Goal: Information Seeking & Learning: Learn about a topic

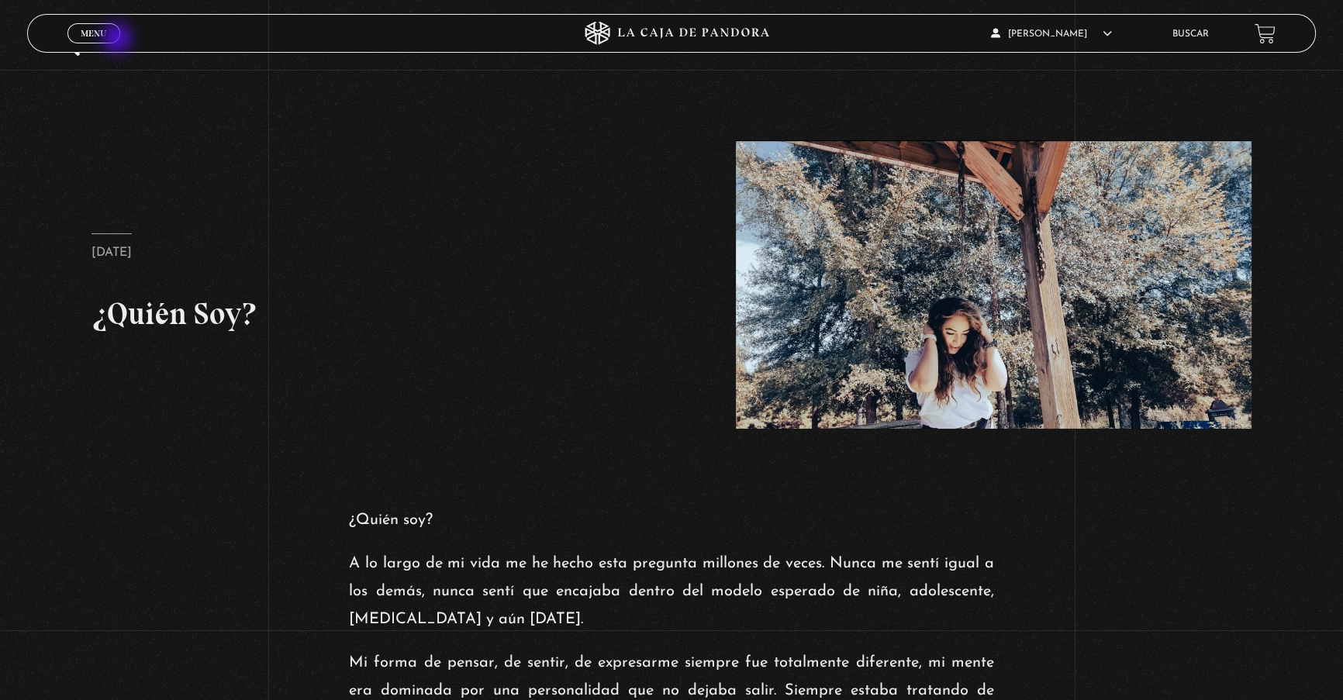
click at [114, 38] on link "Menu Cerrar" at bounding box center [93, 33] width 53 height 20
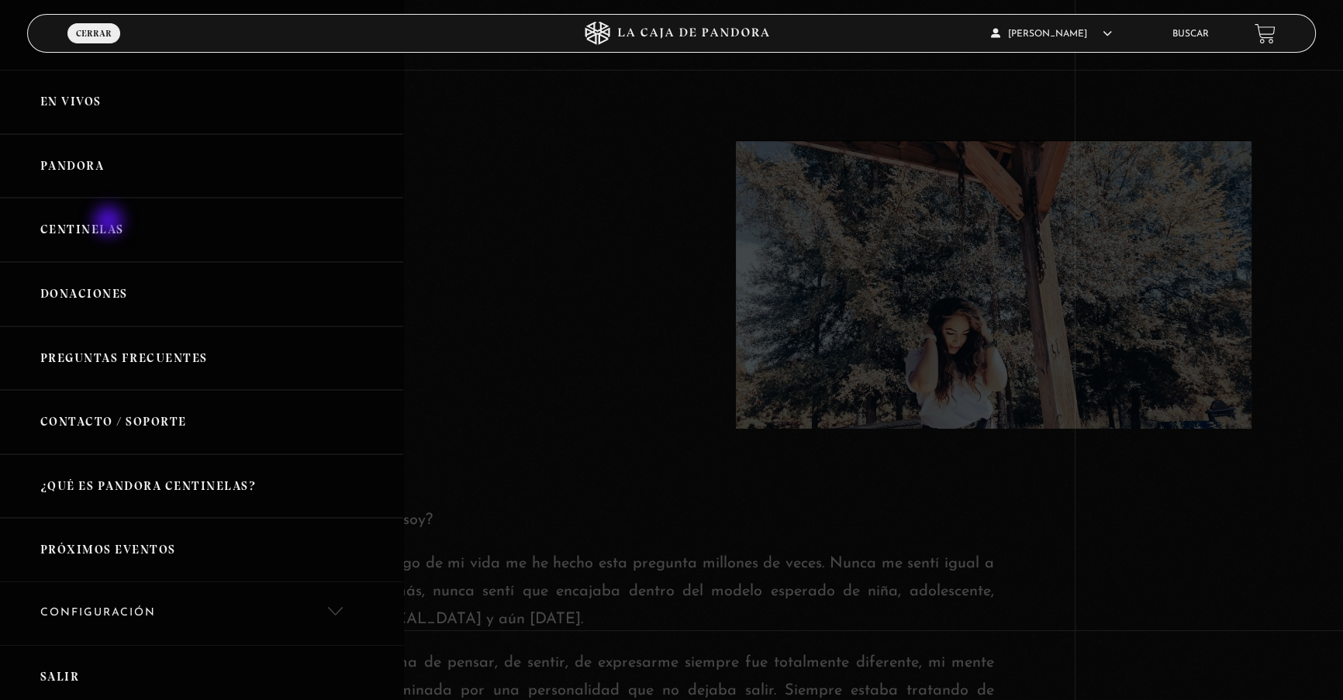
click at [110, 223] on link "Centinelas" at bounding box center [201, 230] width 403 height 64
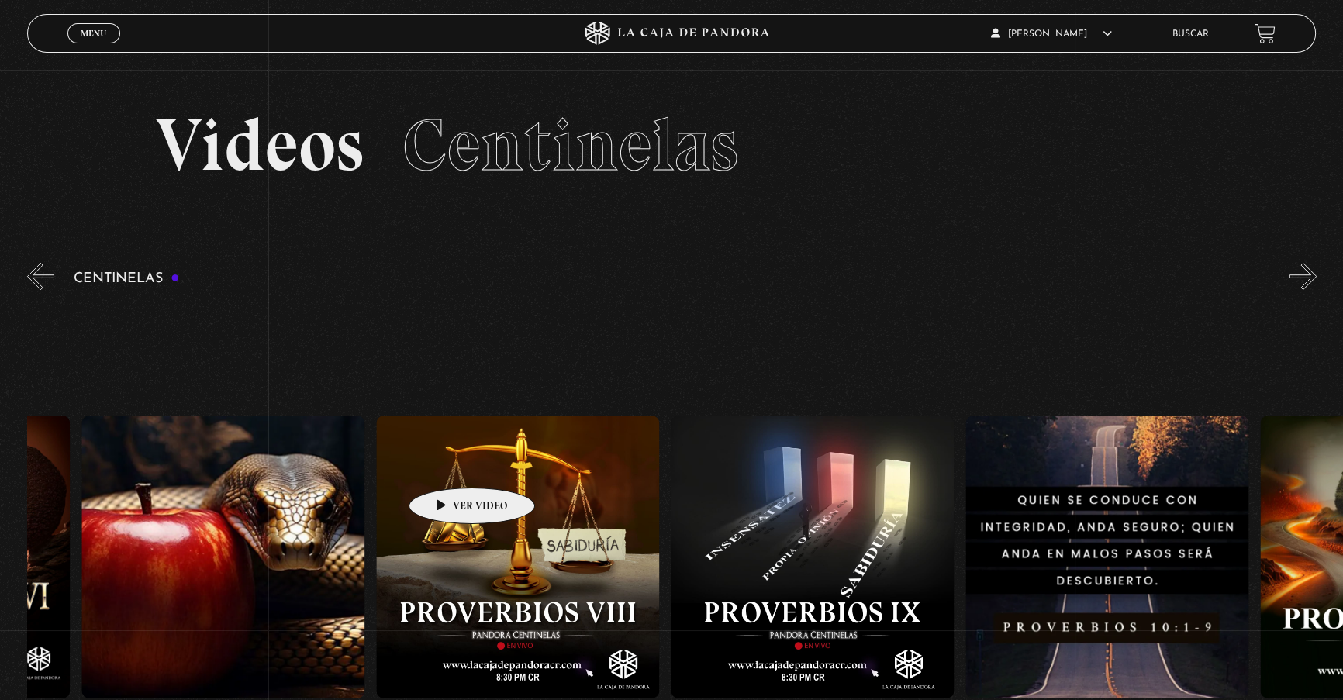
drag, startPoint x: 755, startPoint y: 477, endPoint x: 234, endPoint y: 464, distance: 521.2
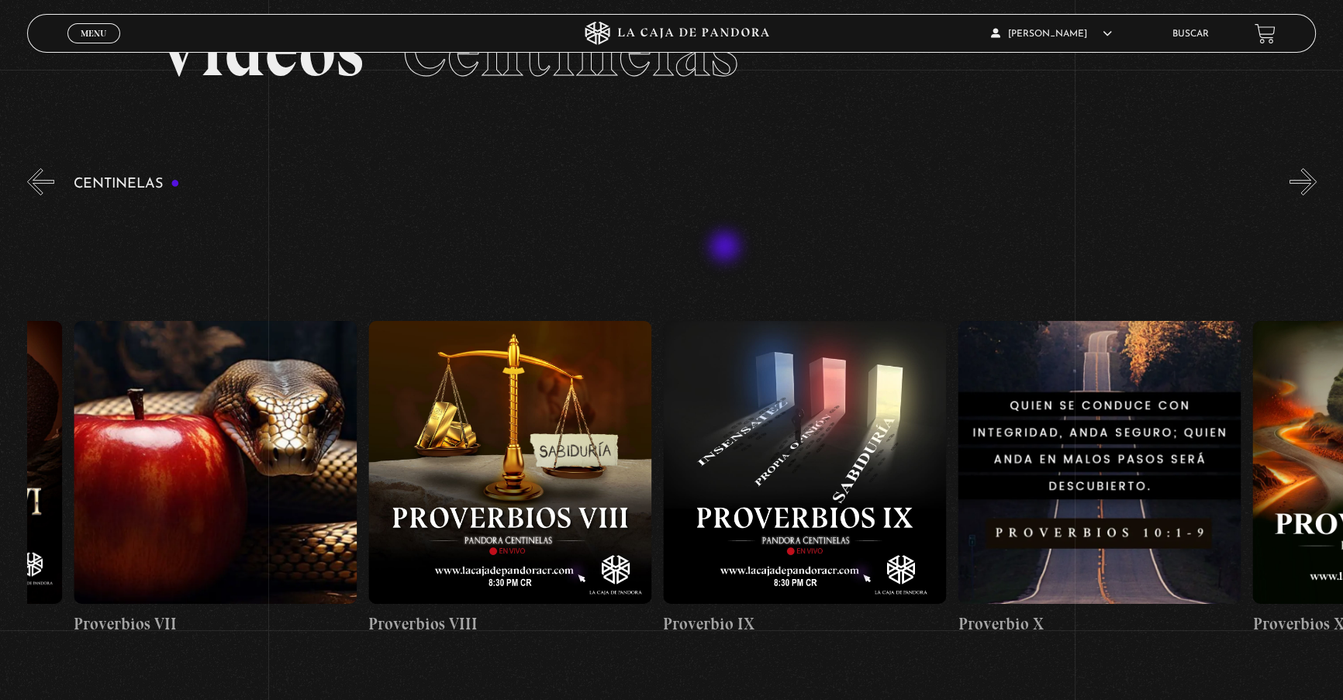
scroll to position [140, 0]
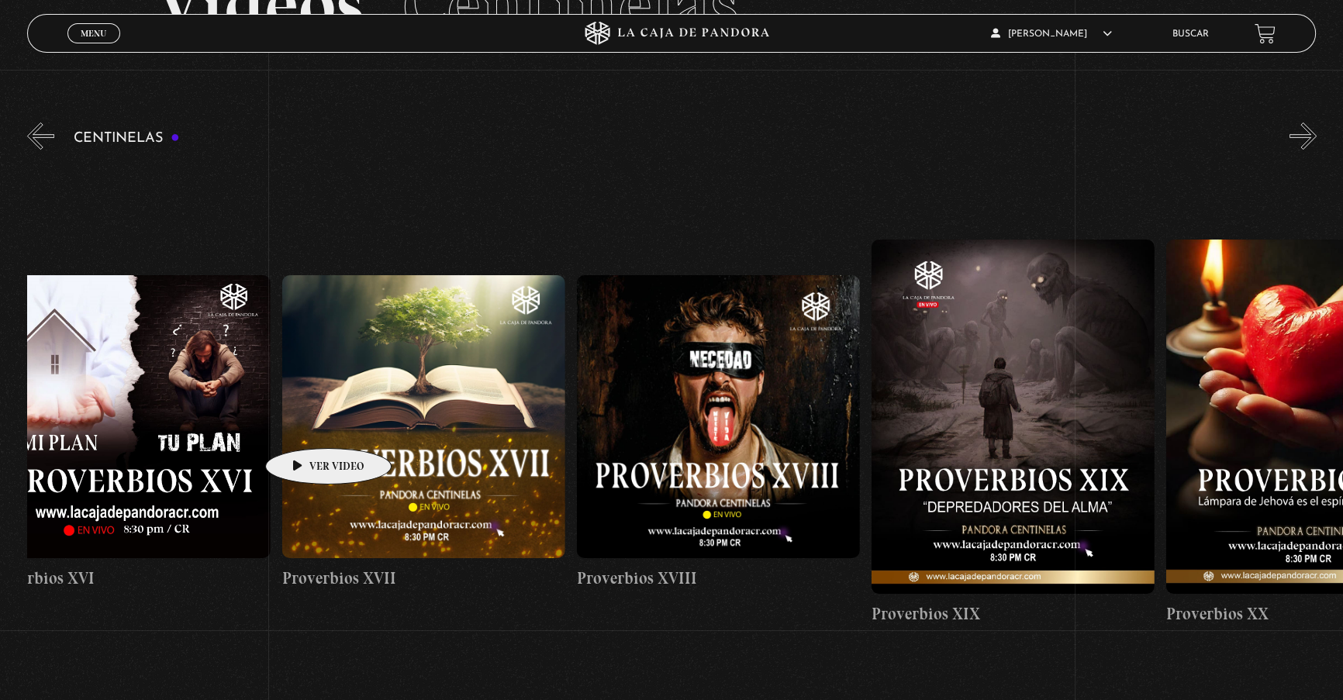
drag, startPoint x: 837, startPoint y: 389, endPoint x: 303, endPoint y: 425, distance: 535.4
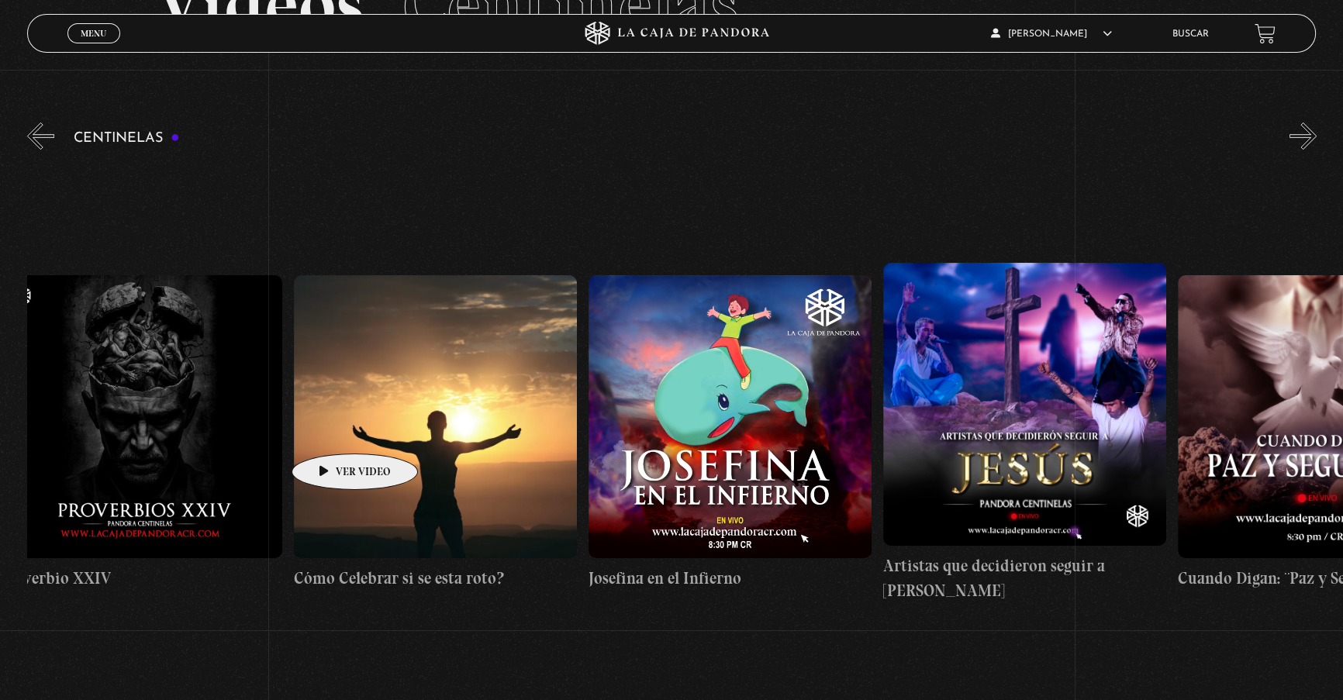
drag, startPoint x: 768, startPoint y: 419, endPoint x: 330, endPoint y: 430, distance: 437.4
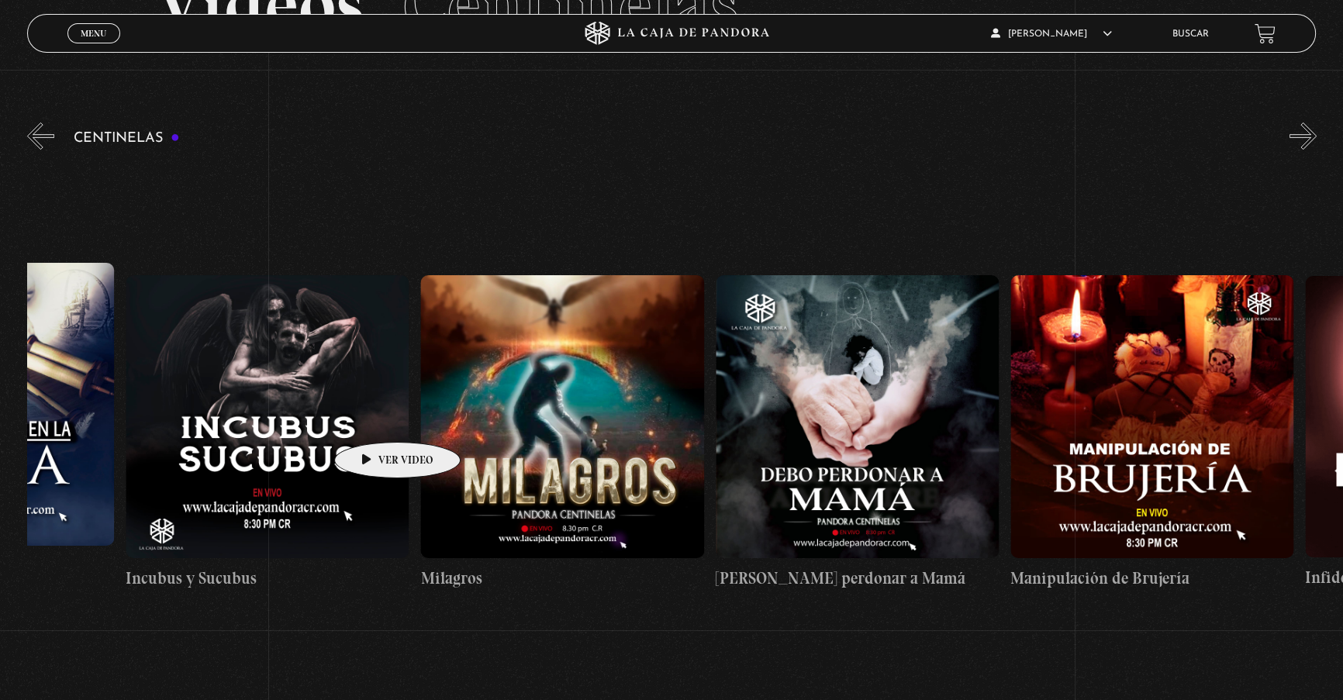
drag, startPoint x: 786, startPoint y: 417, endPoint x: 373, endPoint y: 419, distance: 413.2
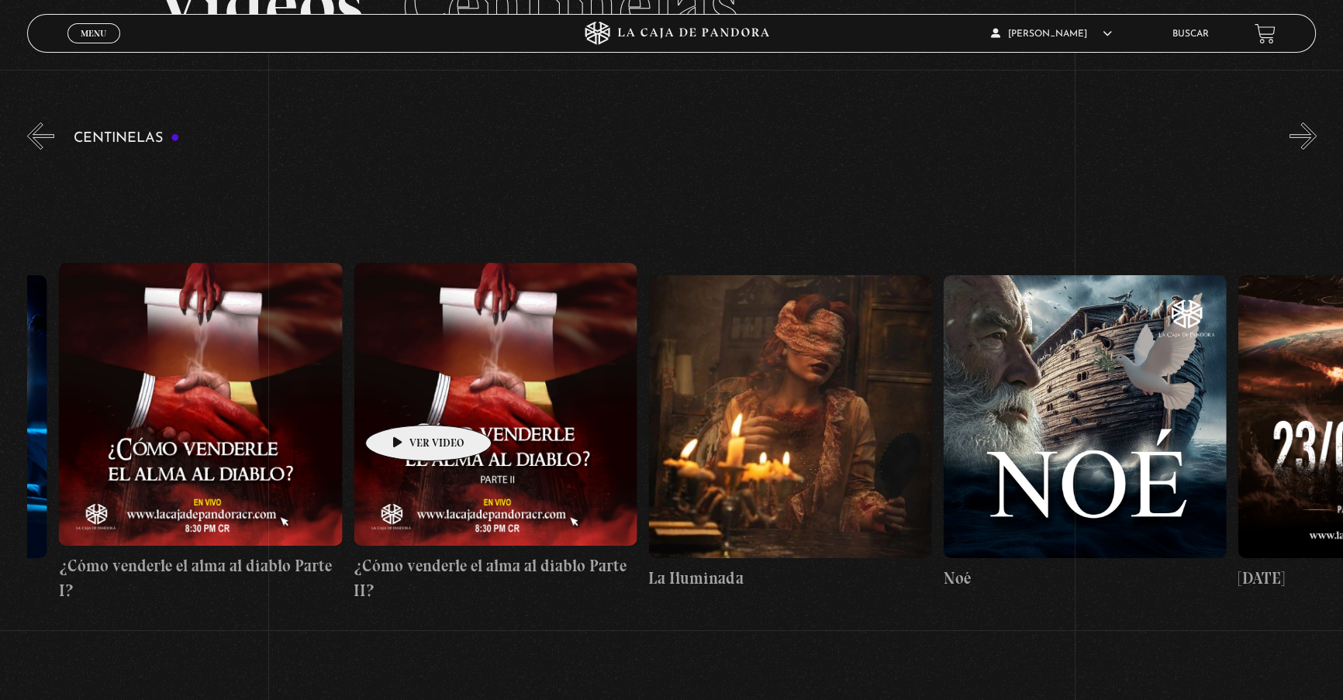
drag, startPoint x: 685, startPoint y: 404, endPoint x: 404, endPoint y: 402, distance: 281.4
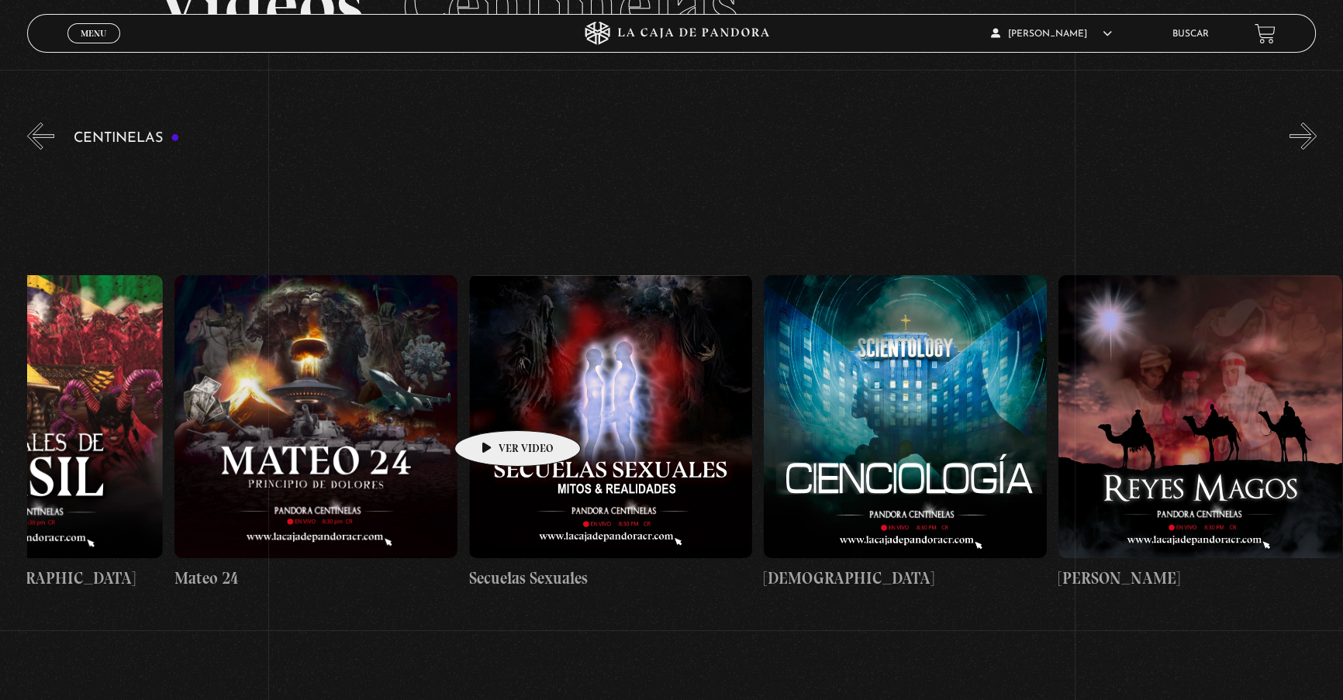
drag, startPoint x: 816, startPoint y: 399, endPoint x: 485, endPoint y: 407, distance: 330.4
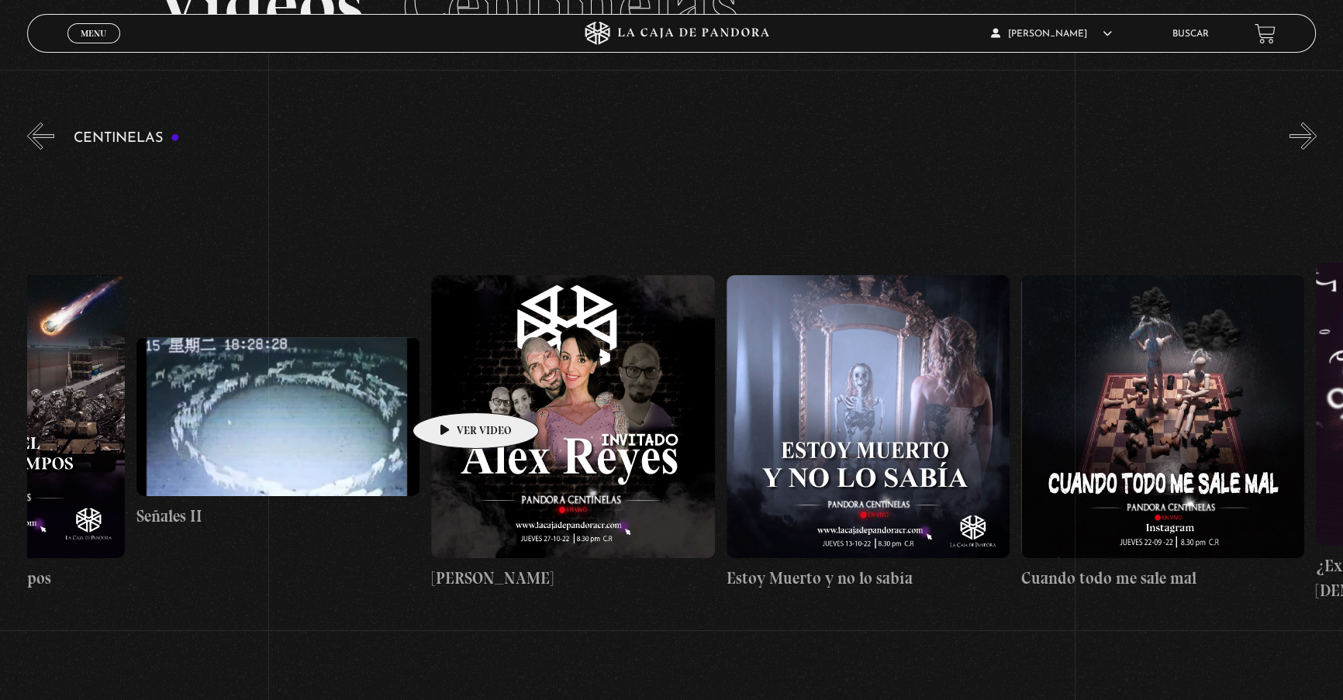
drag, startPoint x: 856, startPoint y: 403, endPoint x: 436, endPoint y: 389, distance: 419.7
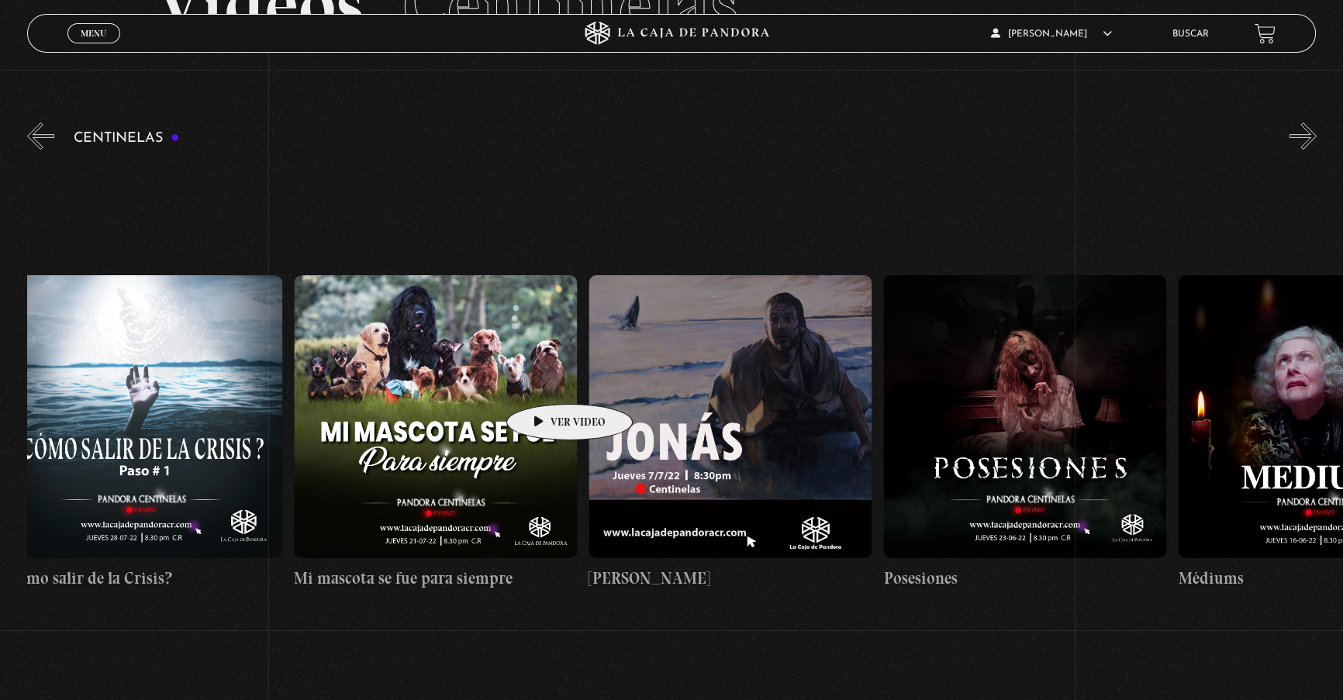
drag, startPoint x: 876, startPoint y: 389, endPoint x: 495, endPoint y: 379, distance: 380.8
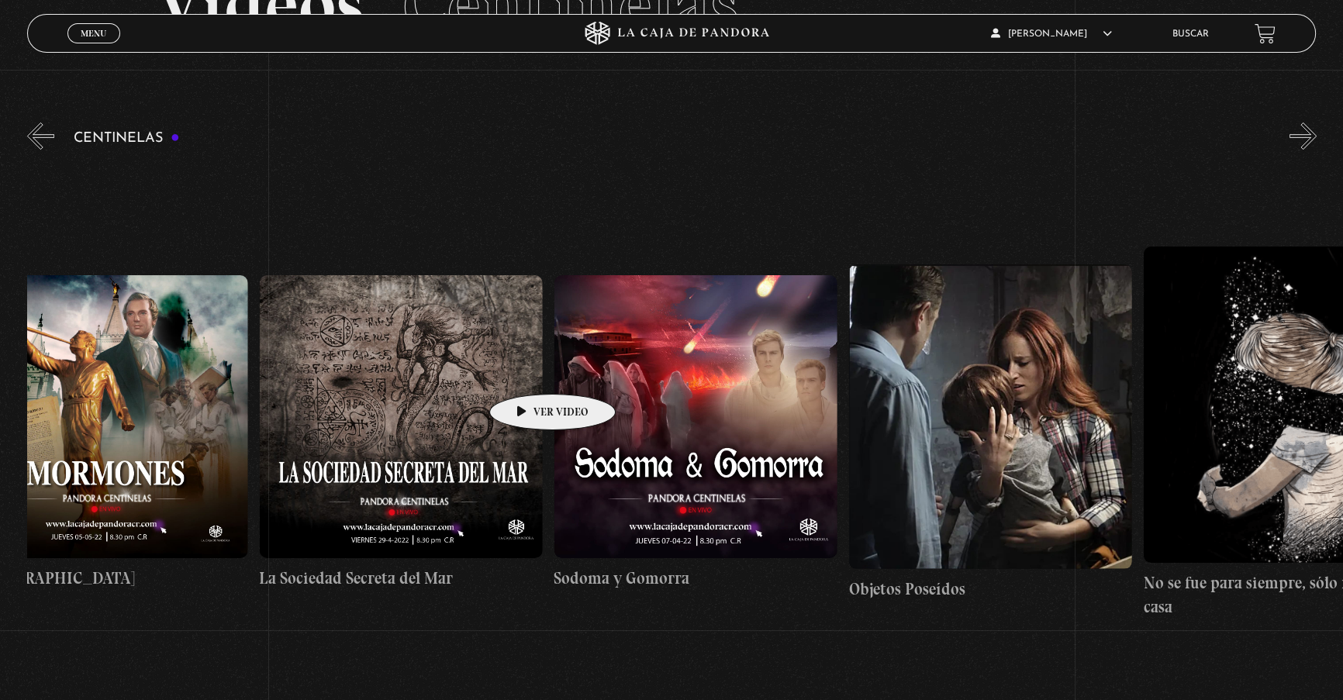
drag, startPoint x: 974, startPoint y: 388, endPoint x: 495, endPoint y: 369, distance: 478.7
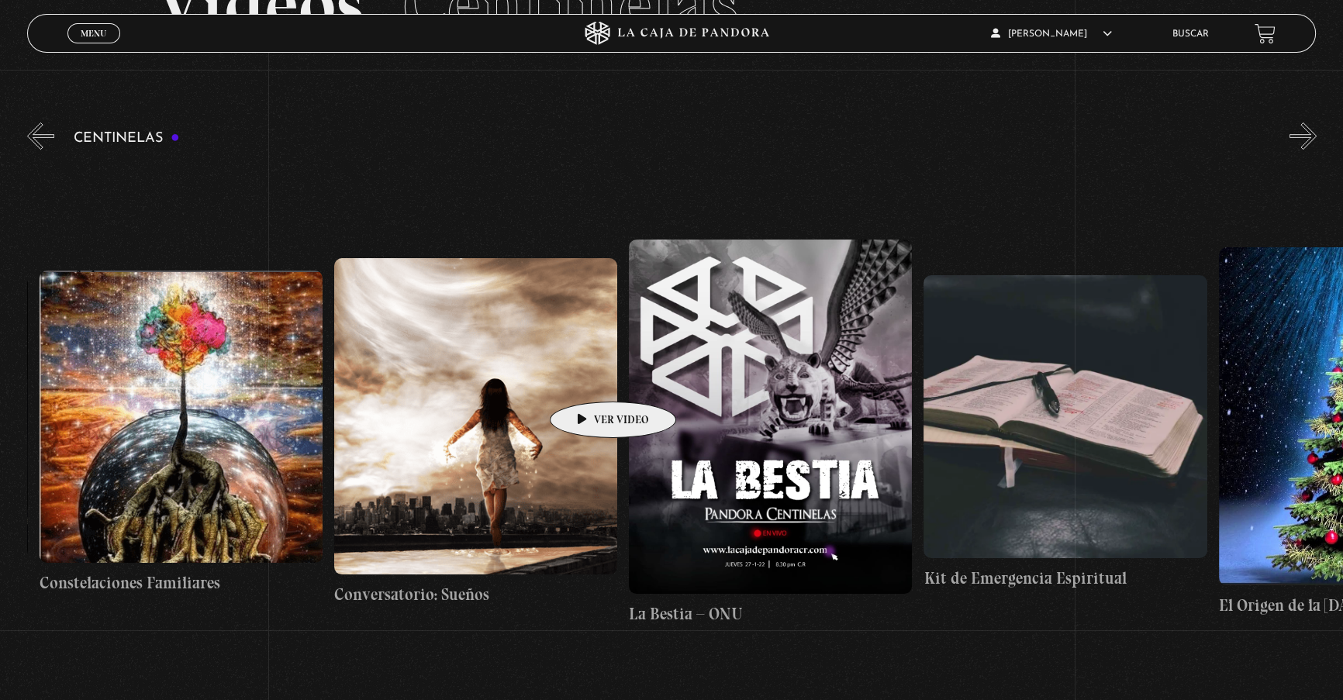
drag, startPoint x: 985, startPoint y: 388, endPoint x: 610, endPoint y: 380, distance: 374.6
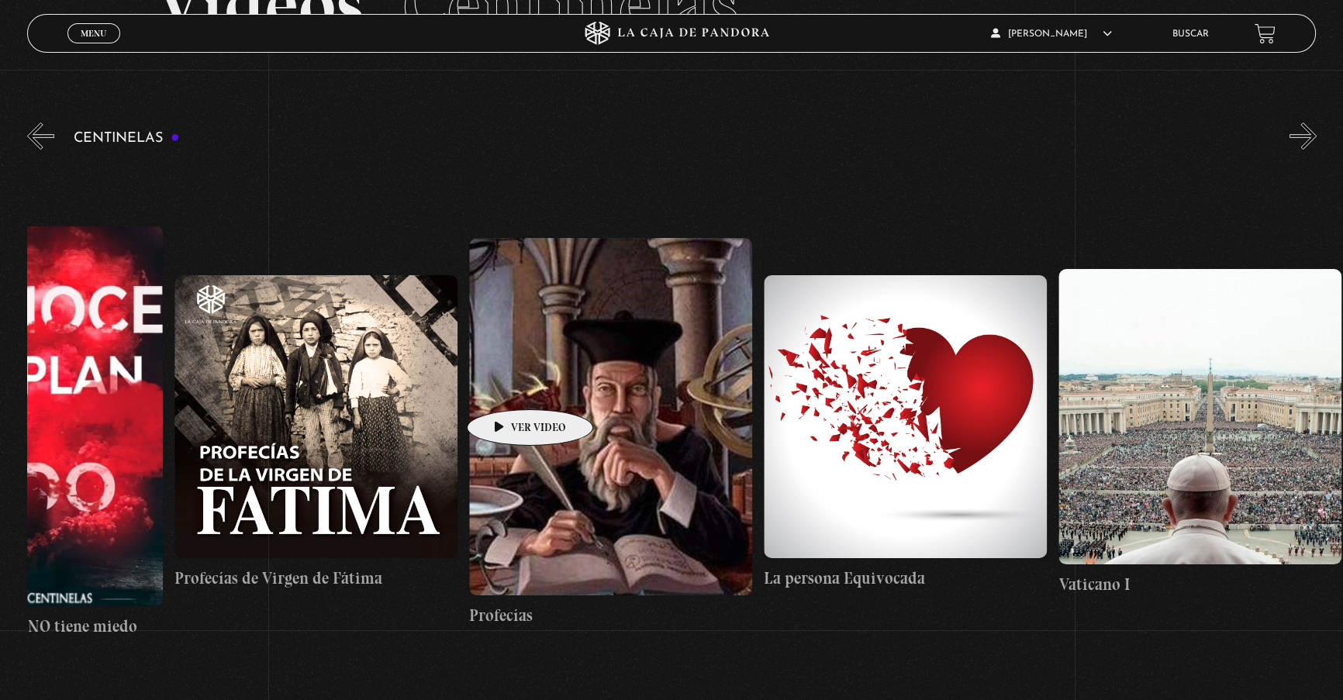
drag, startPoint x: 953, startPoint y: 398, endPoint x: 505, endPoint y: 386, distance: 447.5
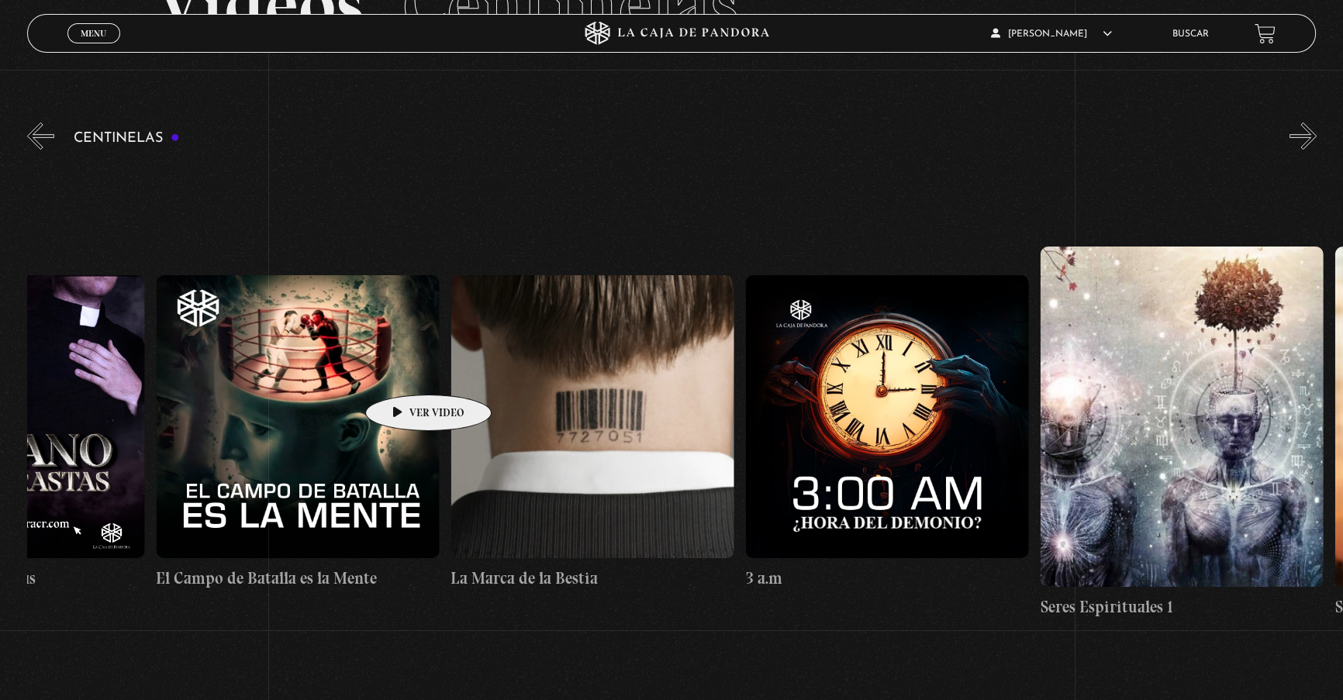
drag, startPoint x: 939, startPoint y: 396, endPoint x: 500, endPoint y: 371, distance: 439.5
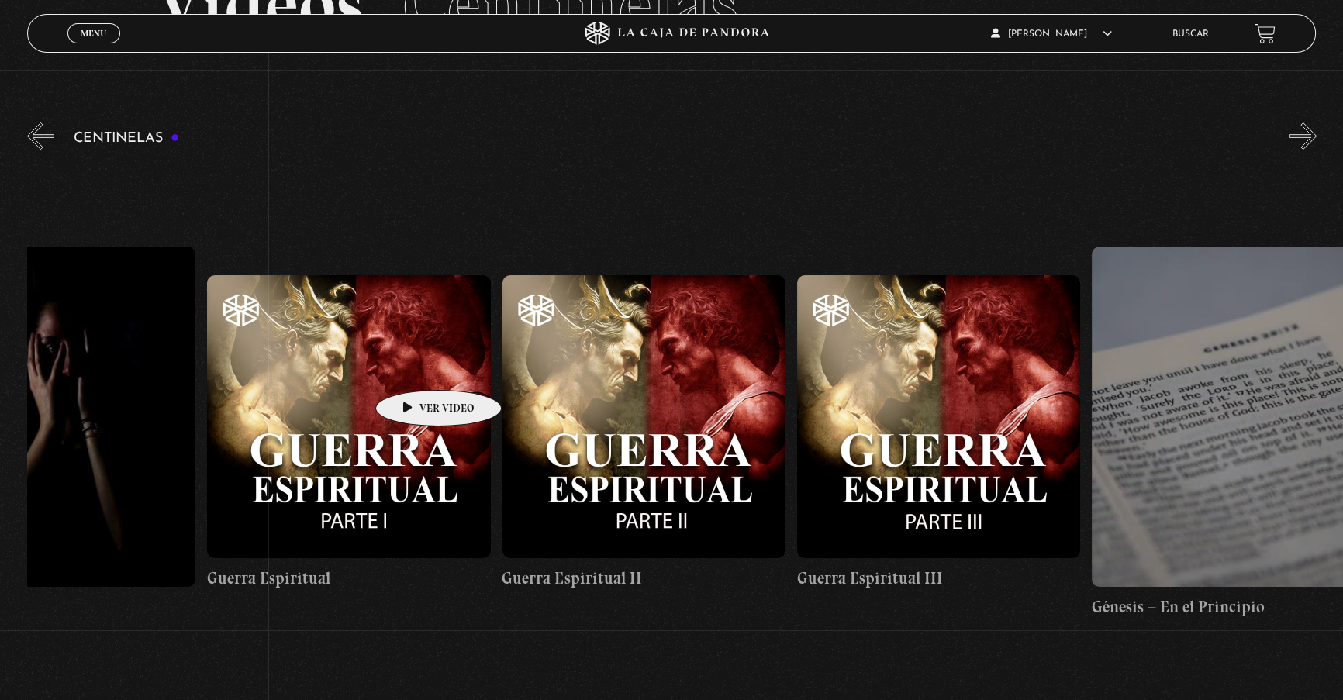
drag, startPoint x: 836, startPoint y: 379, endPoint x: 412, endPoint y: 367, distance: 423.5
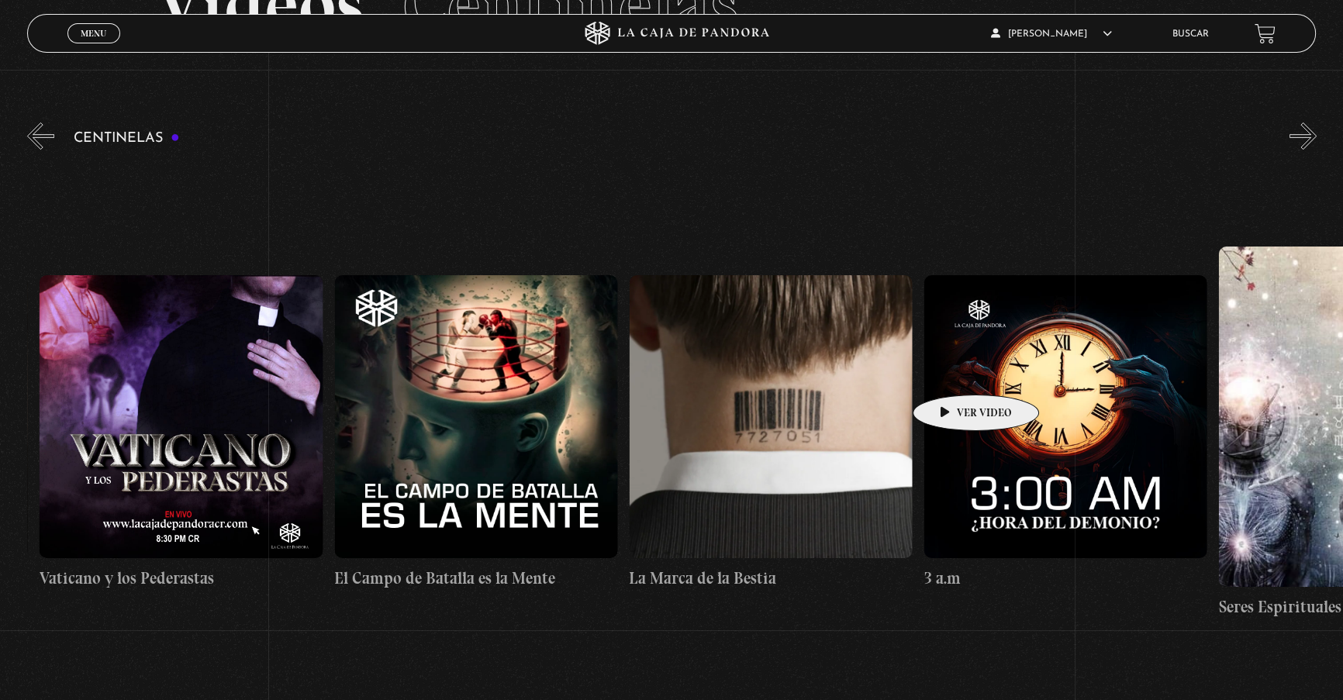
drag, startPoint x: 479, startPoint y: 367, endPoint x: 962, endPoint y: 371, distance: 483.0
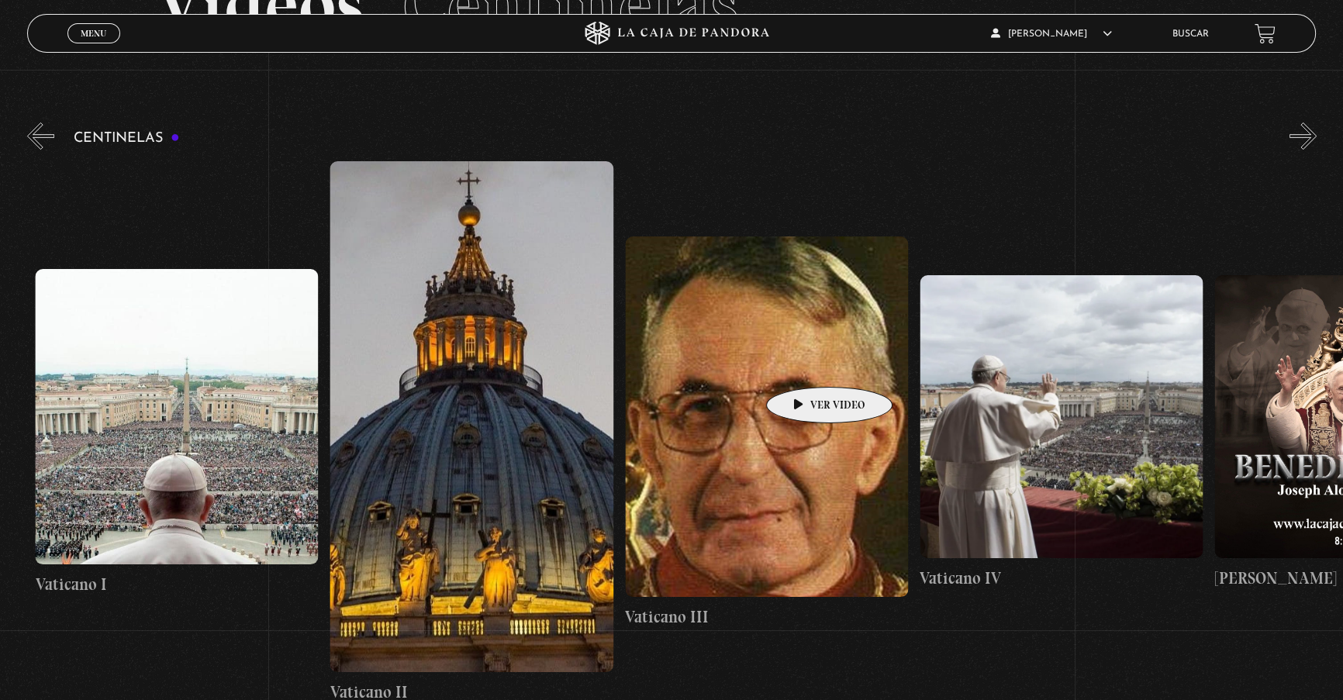
drag, startPoint x: 540, startPoint y: 360, endPoint x: 809, endPoint y: 364, distance: 269.1
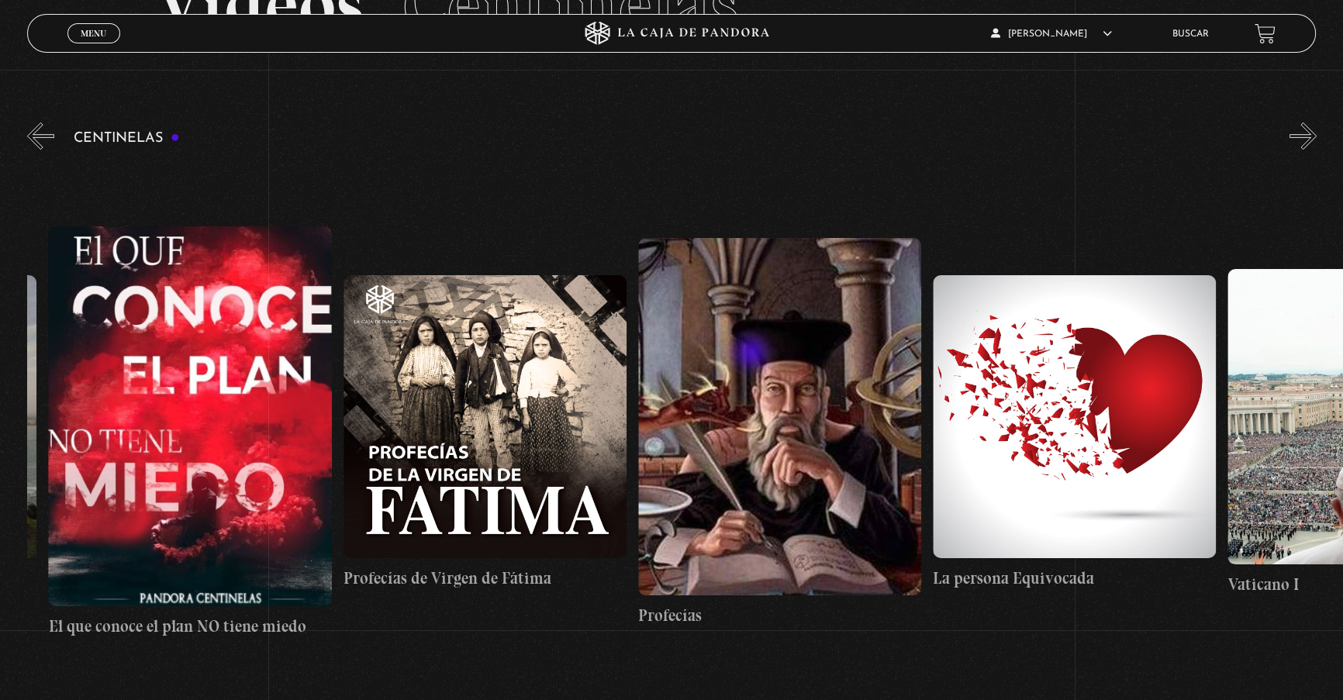
scroll to position [0, 23739]
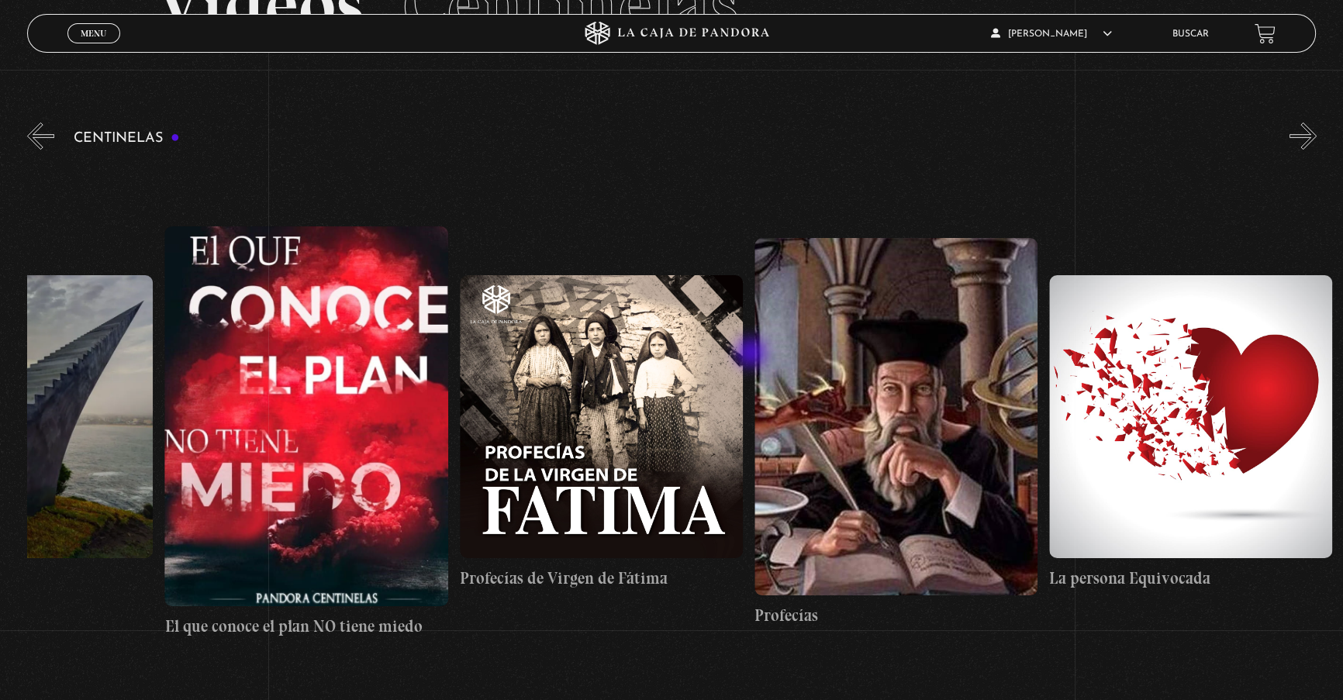
drag, startPoint x: 495, startPoint y: 348, endPoint x: 753, endPoint y: 354, distance: 257.5
click at [1197, 38] on link "Buscar" at bounding box center [1189, 33] width 36 height 9
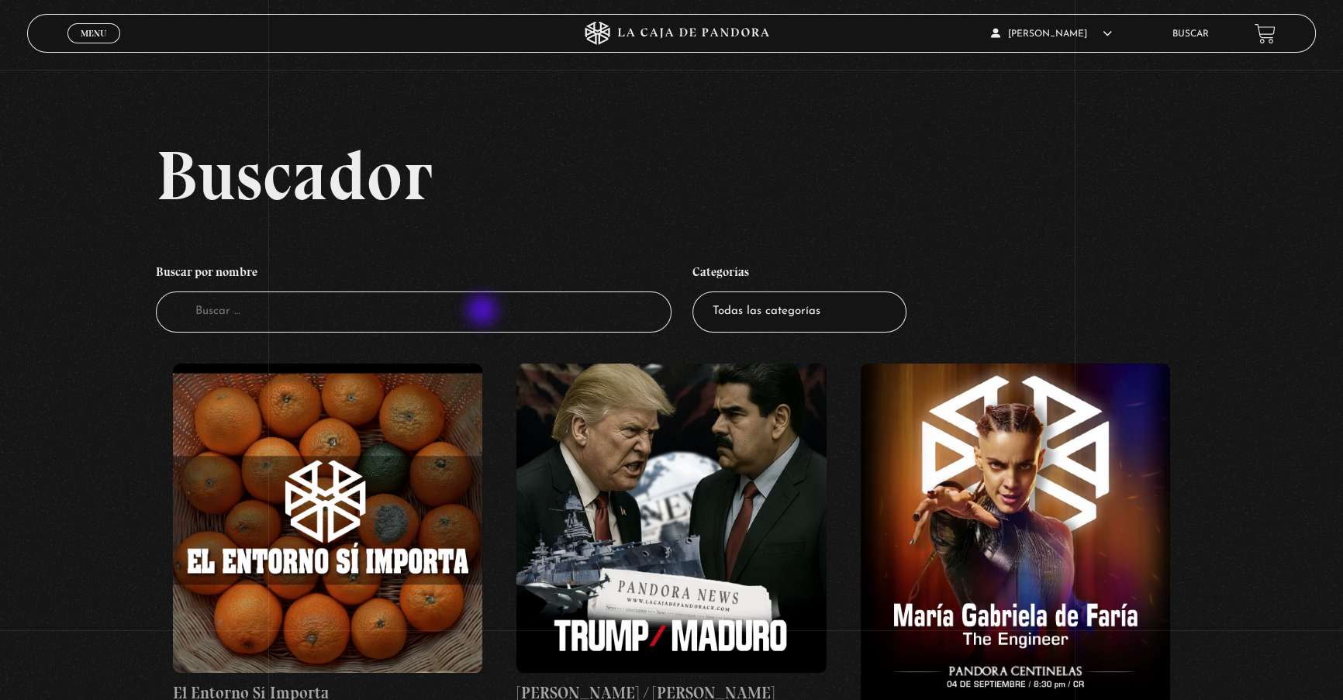
click at [484, 312] on input "Buscador" at bounding box center [414, 312] width 516 height 41
type input "prisionero"
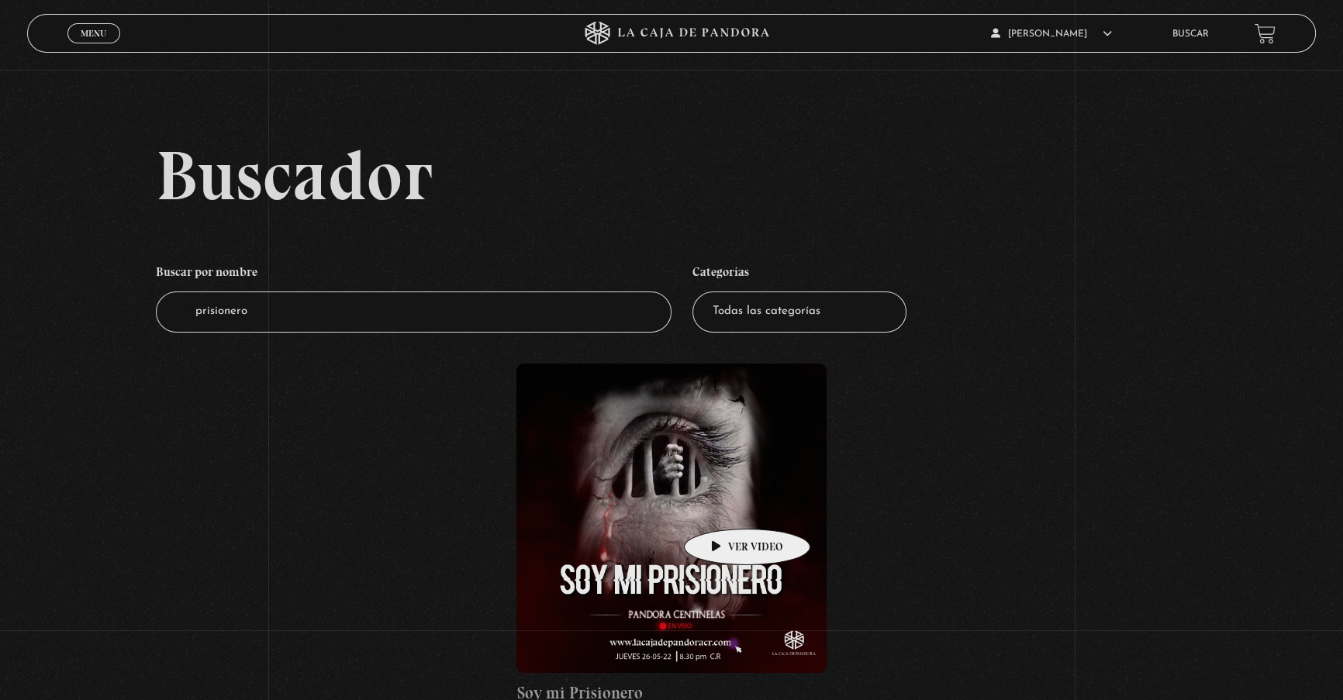
click at [682, 523] on figure at bounding box center [670, 518] width 309 height 309
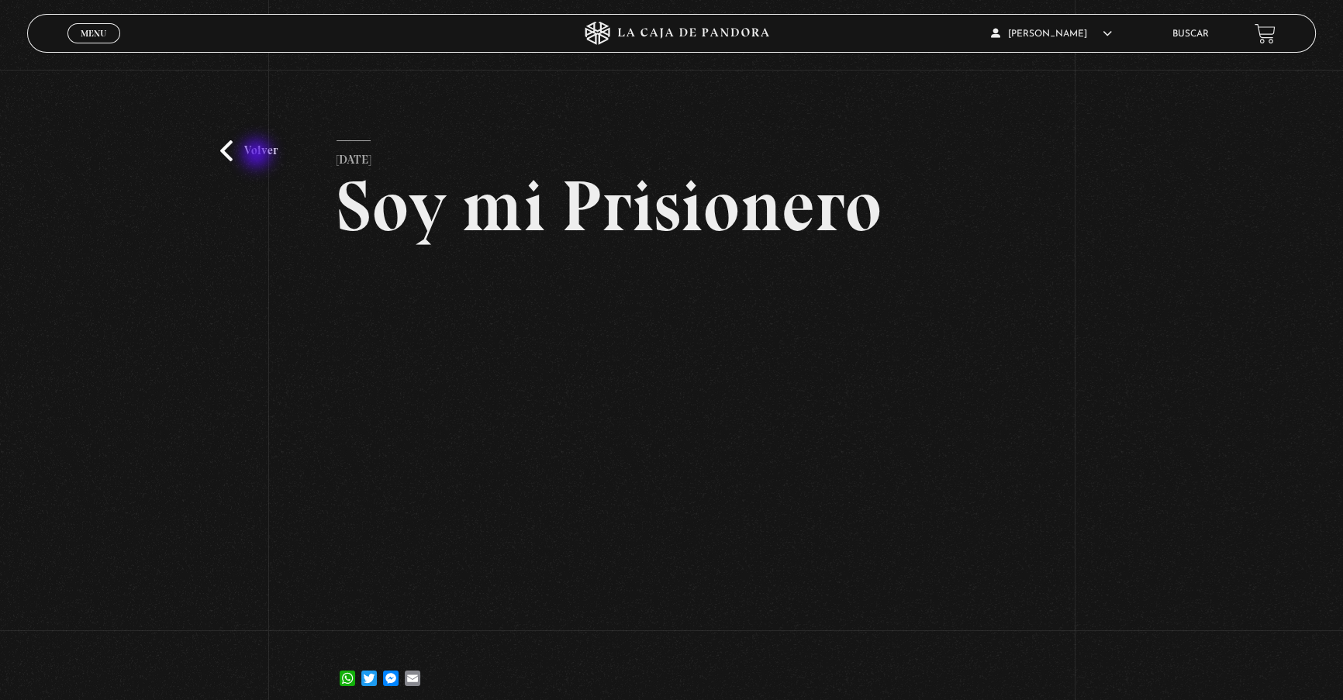
click at [252, 153] on link "Volver" at bounding box center [248, 150] width 57 height 21
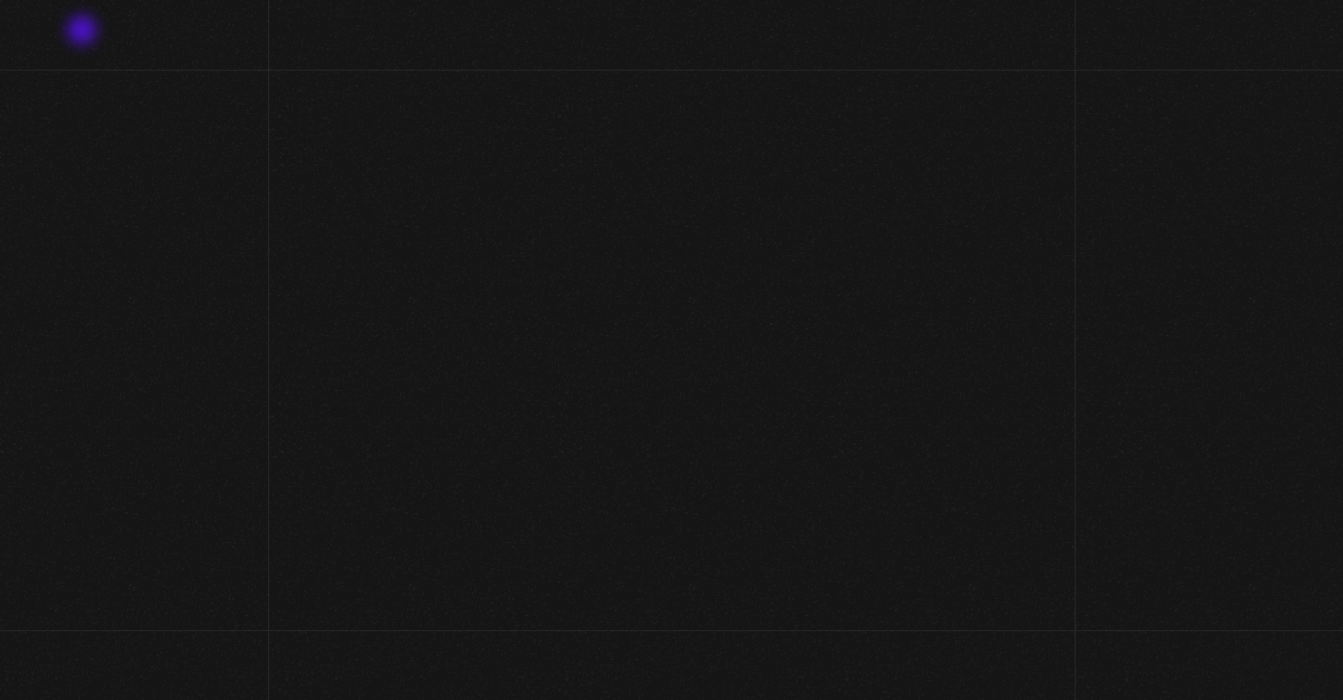
click at [84, 32] on link "Menu Cerrar" at bounding box center [103, 33] width 52 height 20
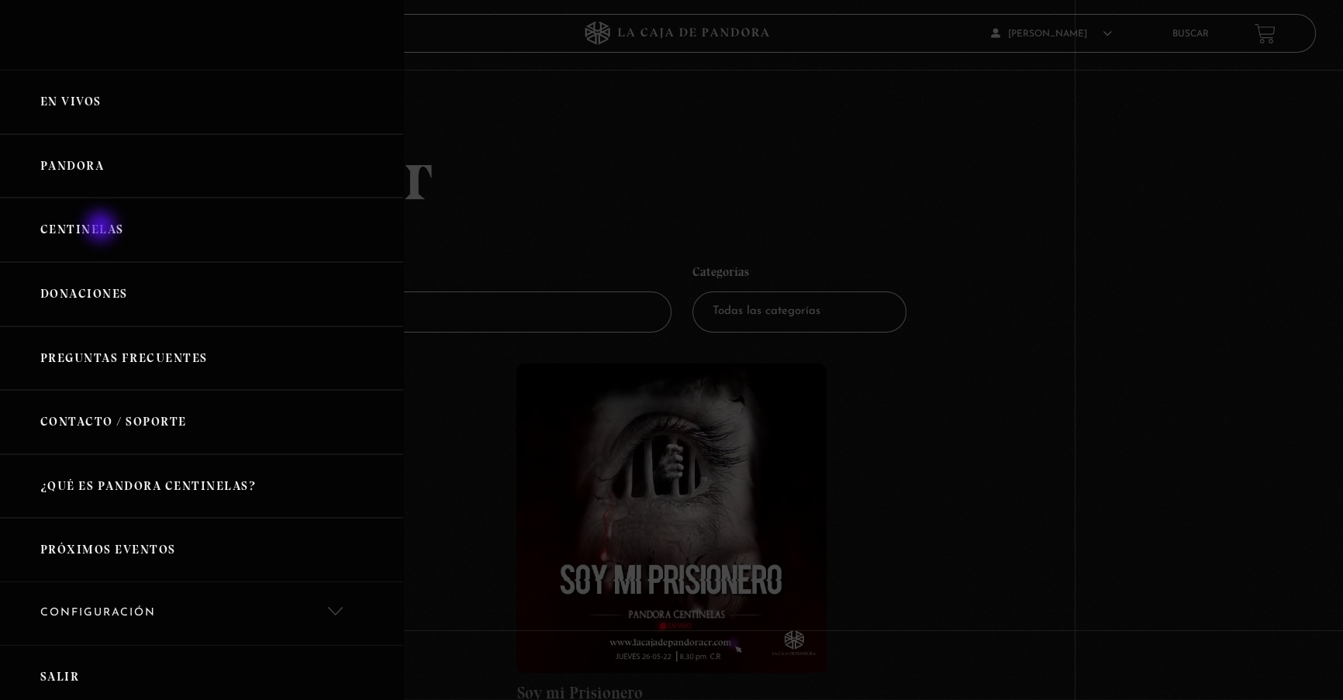
click at [103, 228] on link "Centinelas" at bounding box center [201, 230] width 403 height 64
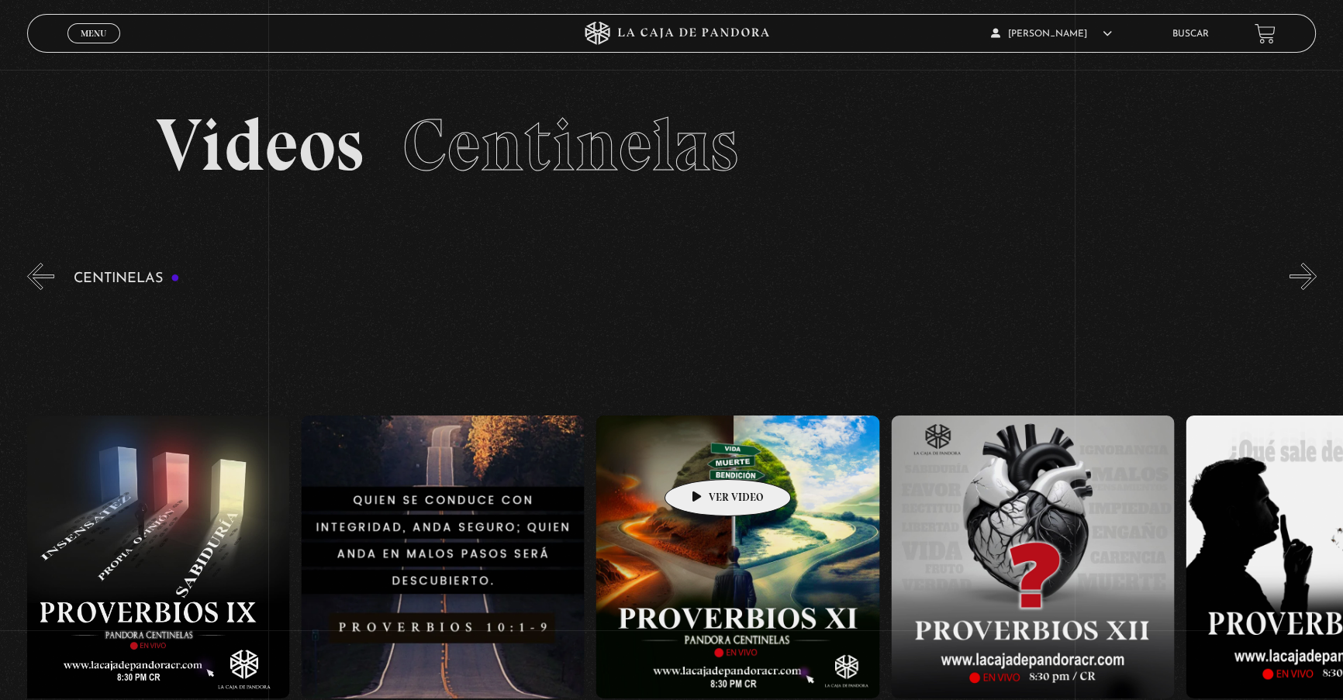
drag, startPoint x: 778, startPoint y: 463, endPoint x: 394, endPoint y: 429, distance: 386.1
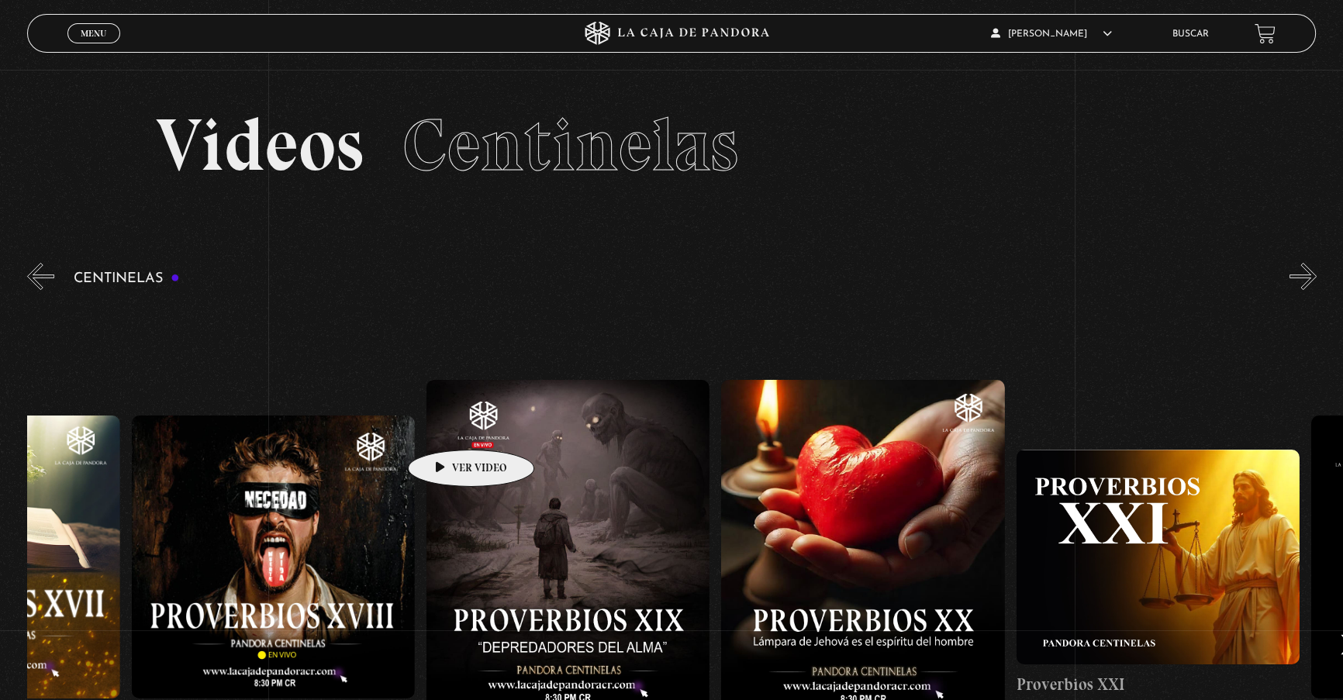
drag, startPoint x: 922, startPoint y: 450, endPoint x: 430, endPoint y: 426, distance: 492.1
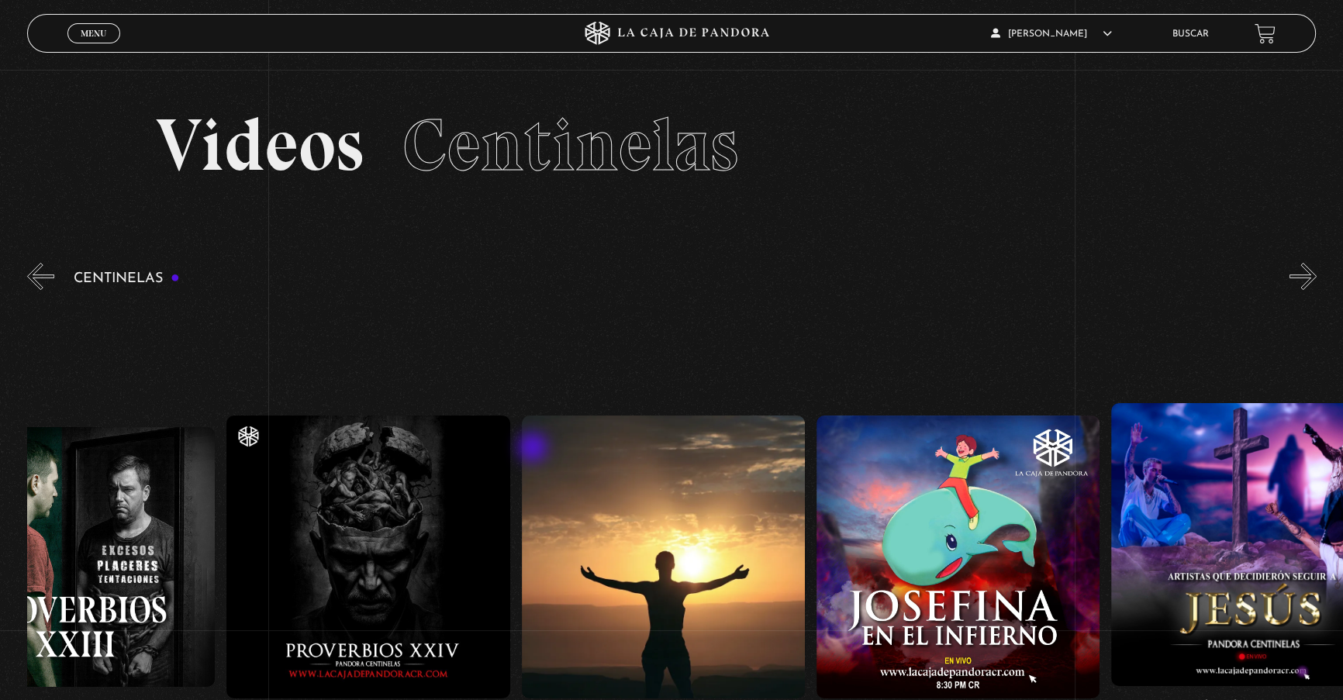
drag, startPoint x: 863, startPoint y: 460, endPoint x: 530, endPoint y: 449, distance: 333.6
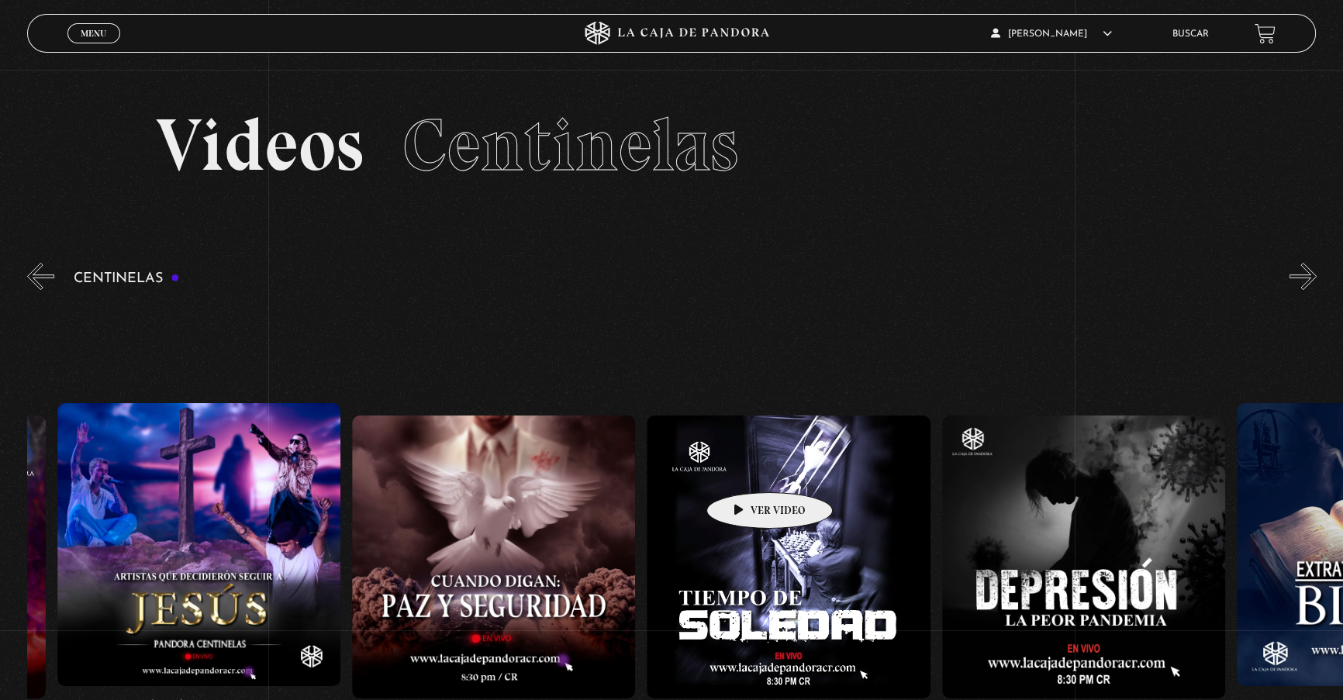
scroll to position [0, 8646]
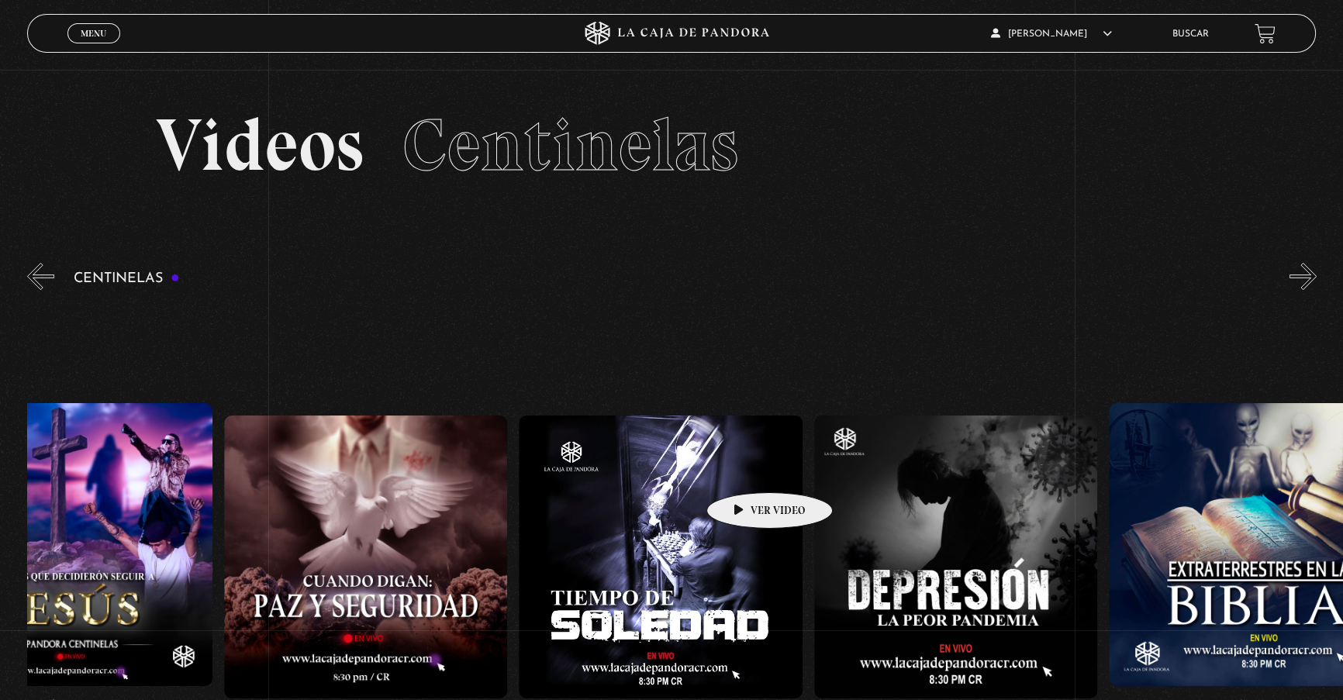
drag, startPoint x: 954, startPoint y: 480, endPoint x: 744, endPoint y: 468, distance: 209.7
click at [336, 535] on figure at bounding box center [365, 557] width 283 height 283
click at [365, 529] on figure at bounding box center [365, 557] width 283 height 283
click at [332, 485] on figure at bounding box center [365, 557] width 283 height 283
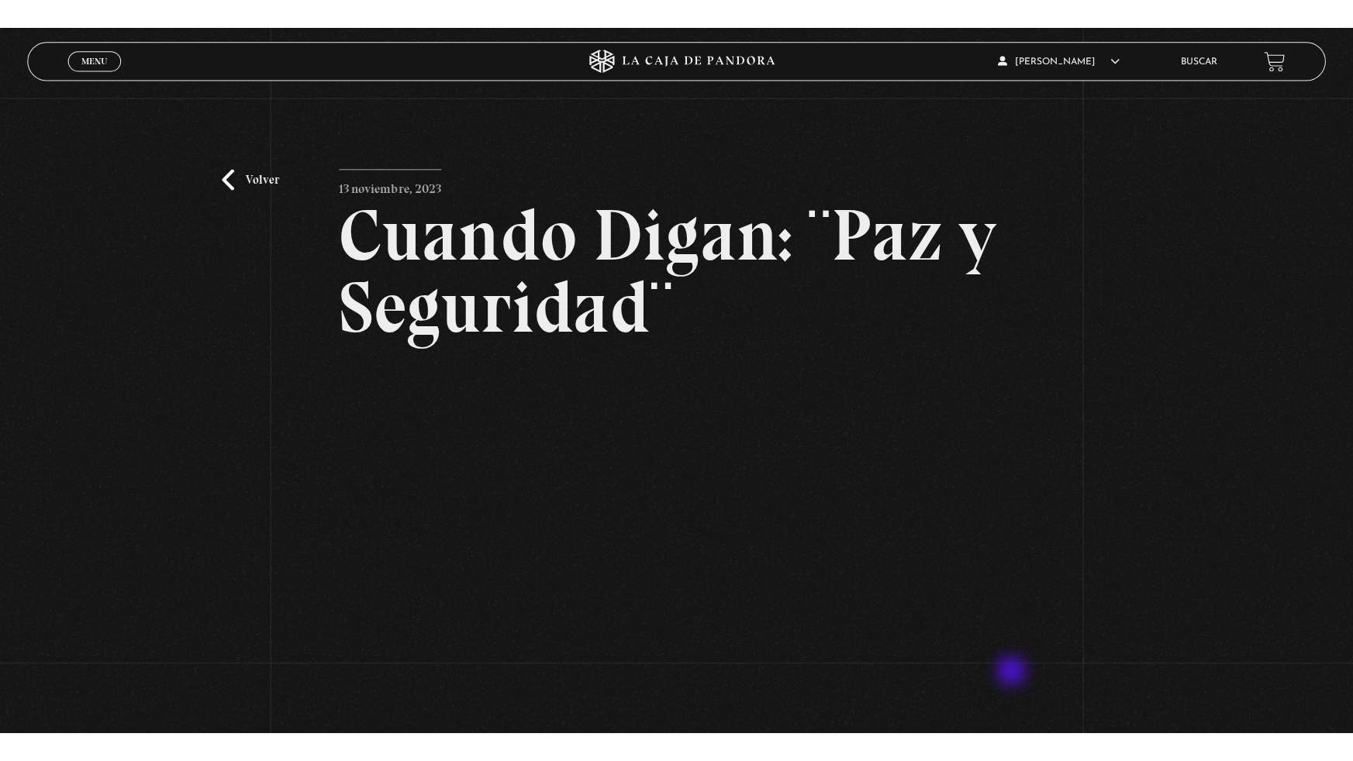
scroll to position [140, 0]
